Goal: Browse casually: Explore the website without a specific task or goal

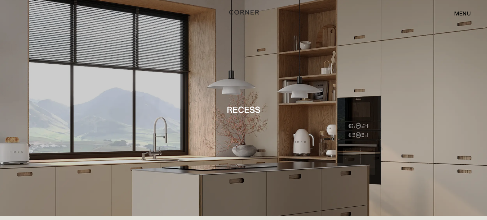
click at [248, 11] on img "home" at bounding box center [244, 12] width 30 height 9
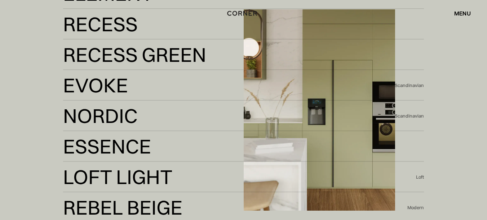
scroll to position [1297, 0]
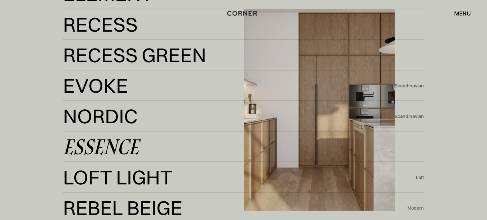
click at [127, 149] on div "Essence" at bounding box center [101, 146] width 76 height 17
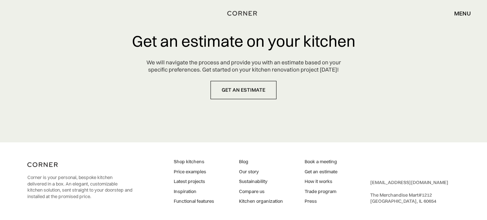
scroll to position [3445, 0]
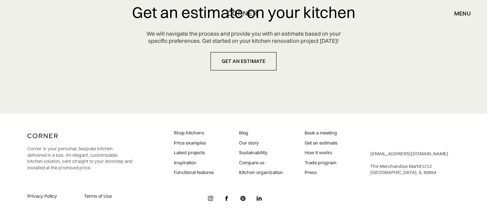
click at [209, 199] on img at bounding box center [210, 198] width 5 height 5
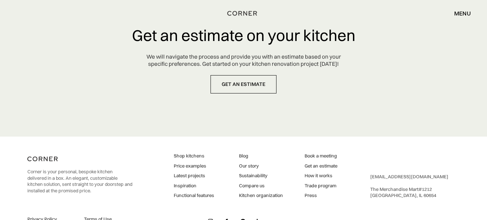
scroll to position [3445, 0]
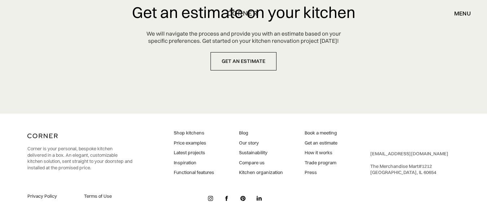
click at [210, 200] on img at bounding box center [210, 198] width 5 height 5
